Goal: Find contact information: Find contact information

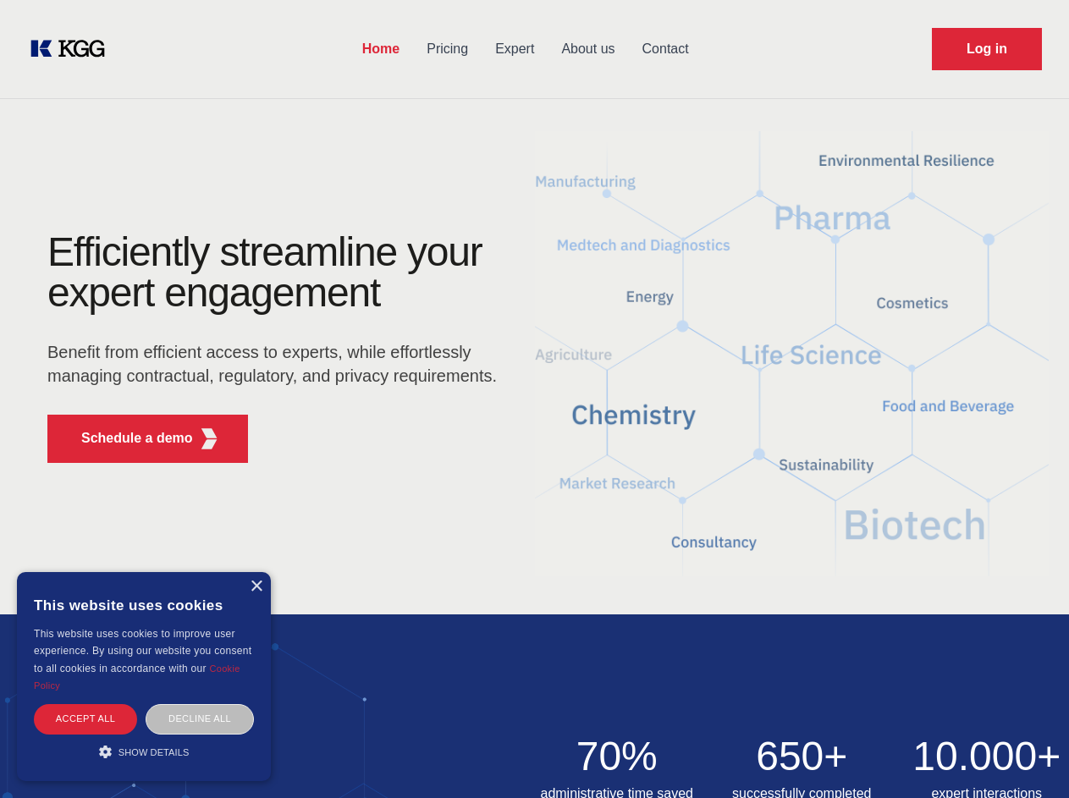
click at [534, 399] on div "Efficiently streamline your expert engagement Benefit from efficient access to …" at bounding box center [277, 354] width 514 height 245
click at [127, 438] on p "Schedule a demo" at bounding box center [137, 438] width 112 height 20
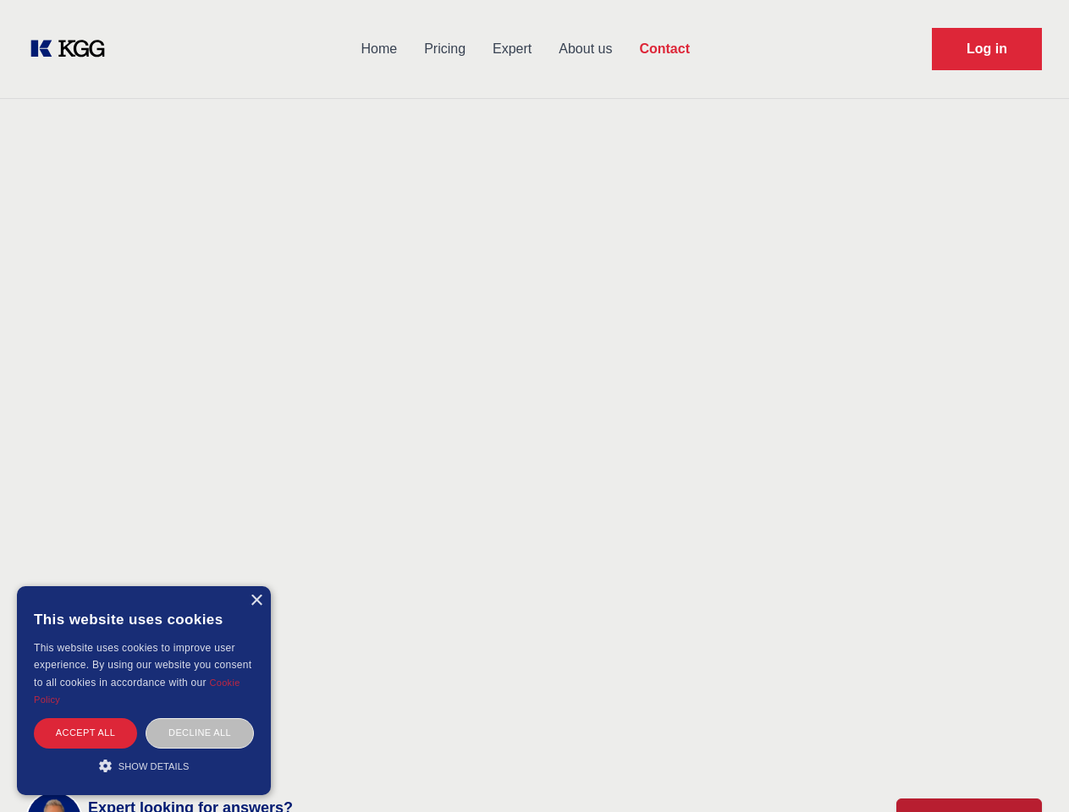
click at [256, 586] on div "× This website uses cookies This website uses cookies to improve user experienc…" at bounding box center [144, 690] width 254 height 209
click at [85, 718] on div "Accept all" at bounding box center [85, 733] width 103 height 30
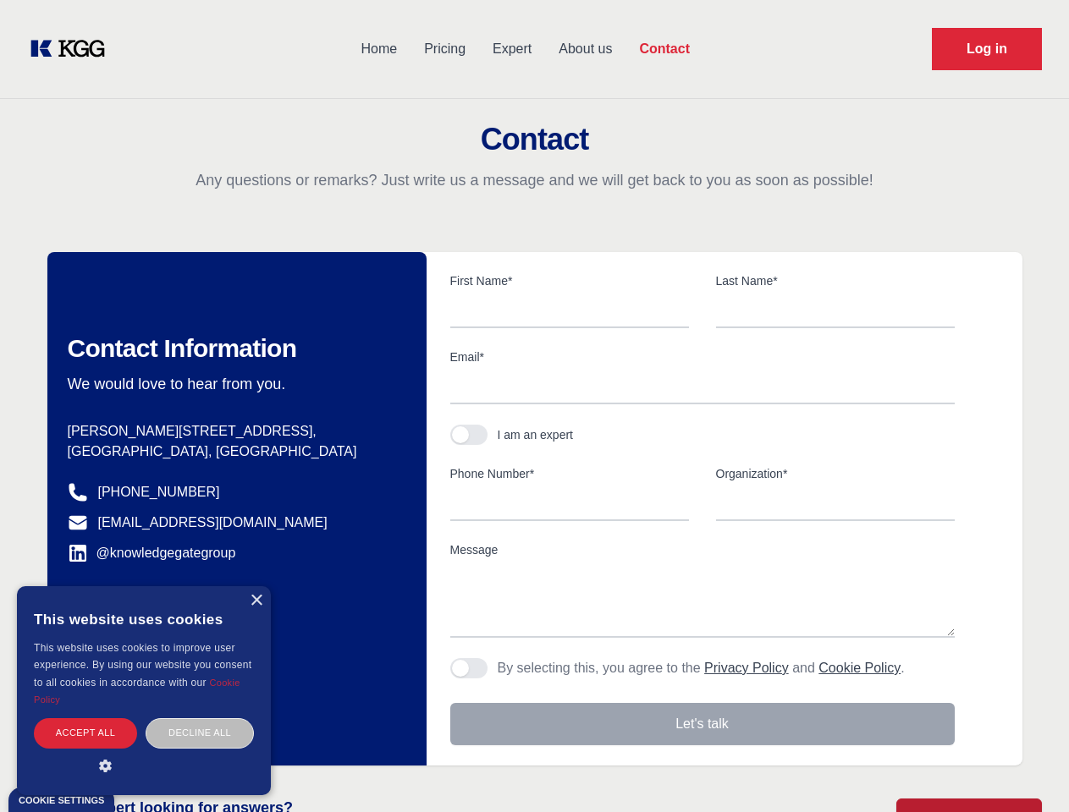
click at [200, 718] on div "Decline all" at bounding box center [200, 733] width 108 height 30
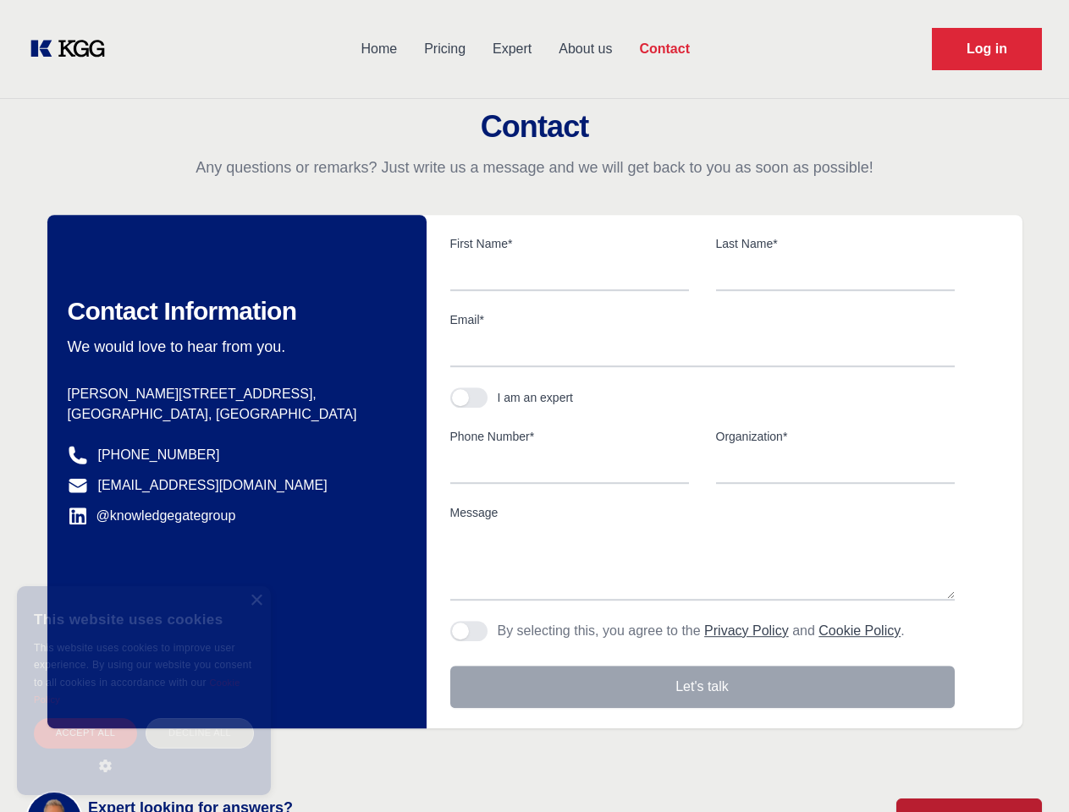
click at [144, 751] on main "Contact Any questions or remarks? Just write us a message and we will get back …" at bounding box center [534, 440] width 1069 height 881
